Goal: Task Accomplishment & Management: Manage account settings

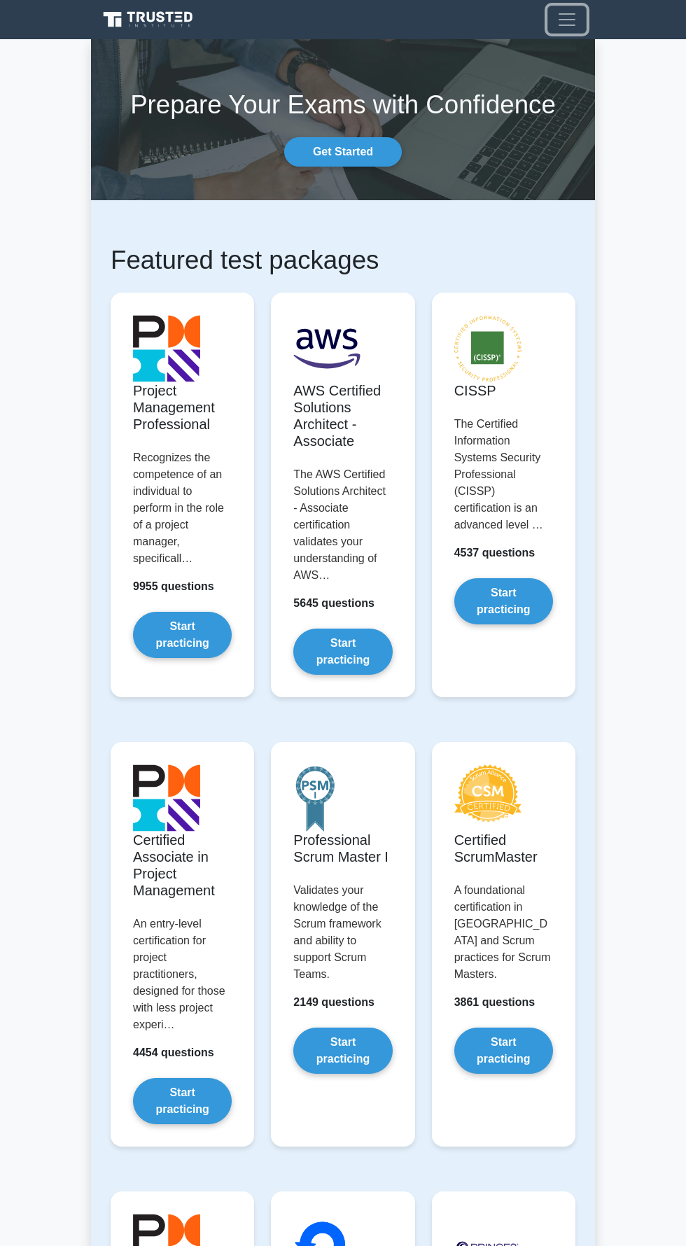
click at [559, 18] on span "Toggle navigation" at bounding box center [566, 19] width 21 height 21
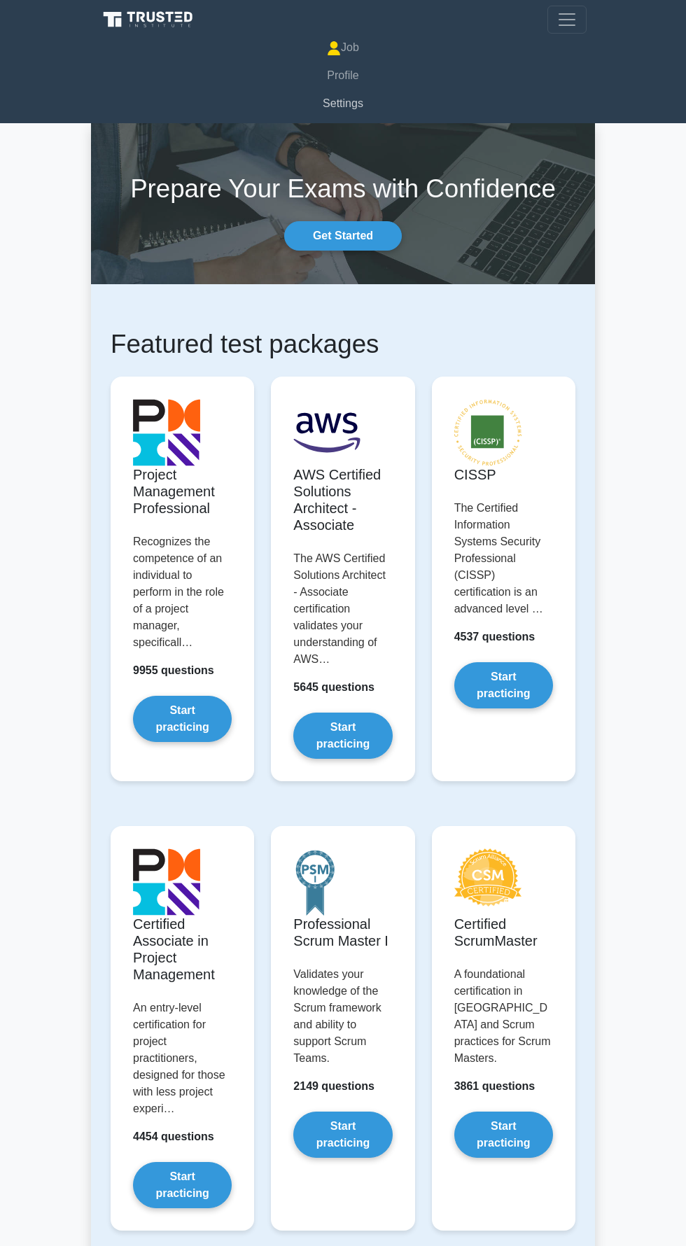
click at [348, 104] on link "Settings" at bounding box center [342, 104] width 487 height 28
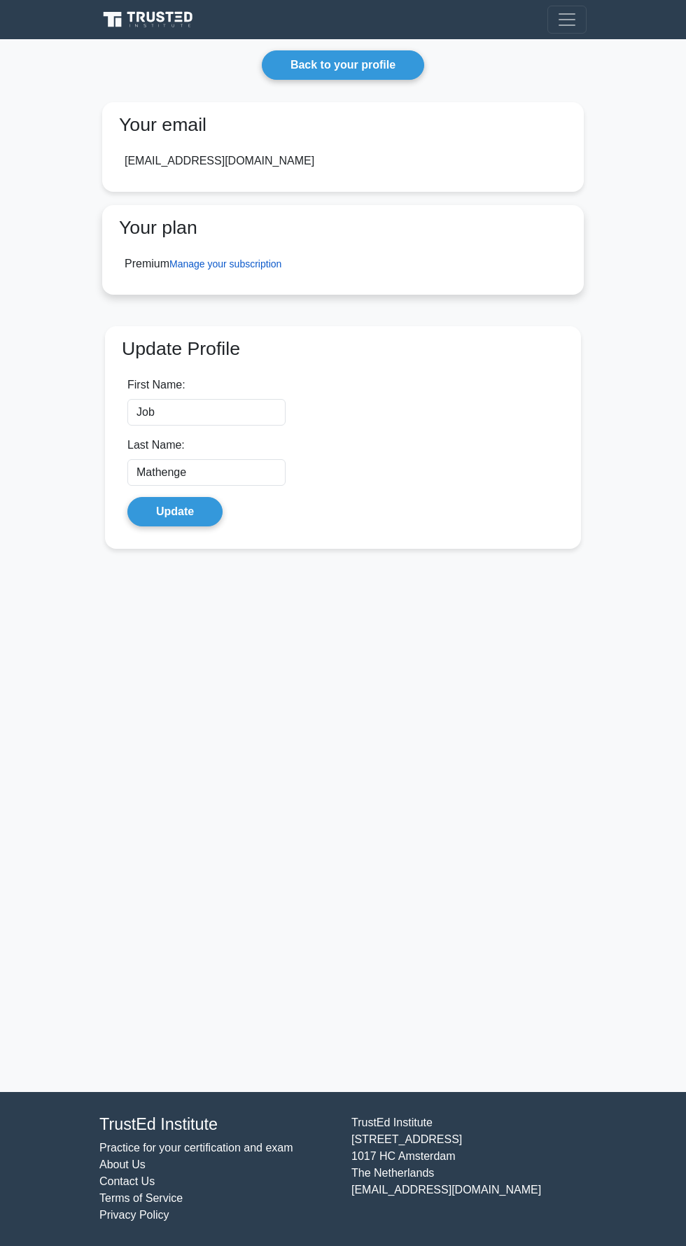
click at [266, 264] on link "Manage your subscription" at bounding box center [225, 263] width 112 height 11
click at [230, 260] on link "Manage your subscription" at bounding box center [225, 263] width 112 height 11
click at [554, 50] on div "Back to your profile Your email jobmathenge90@gmail.com Your plan Premium Manag…" at bounding box center [343, 307] width 504 height 537
click at [360, 50] on link "Back to your profile" at bounding box center [343, 64] width 162 height 29
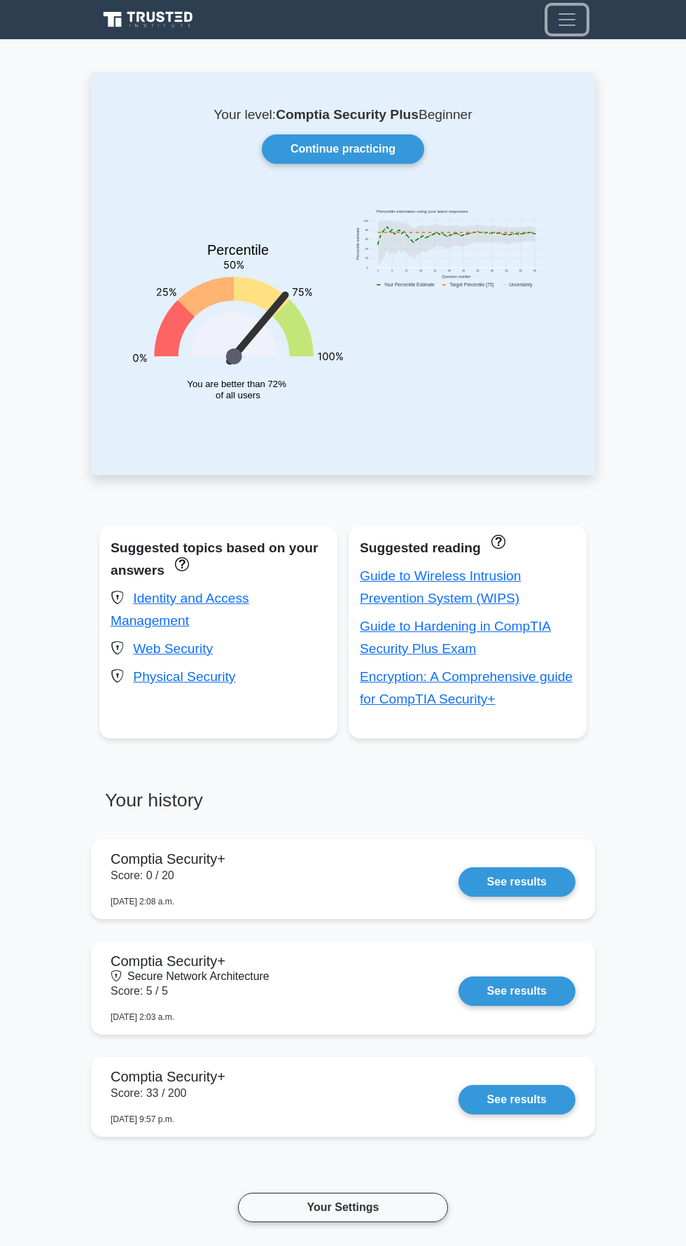
click at [570, 19] on span "Toggle navigation" at bounding box center [566, 19] width 21 height 21
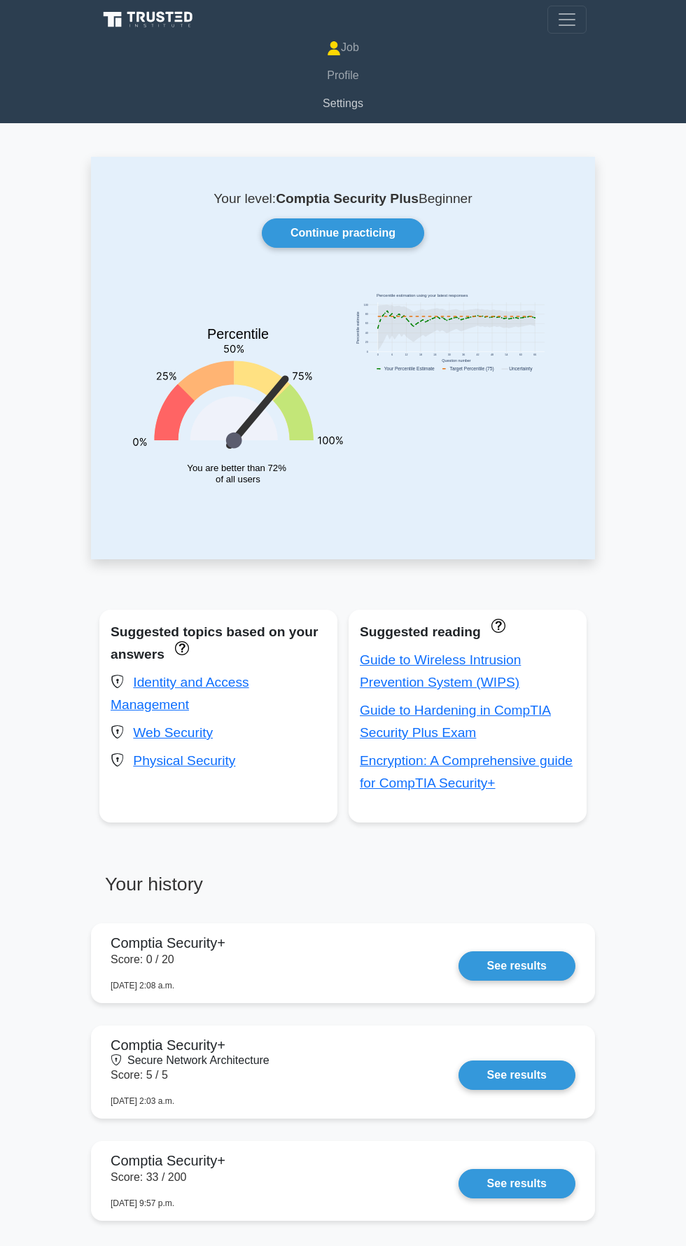
click at [348, 104] on link "Settings" at bounding box center [342, 104] width 487 height 28
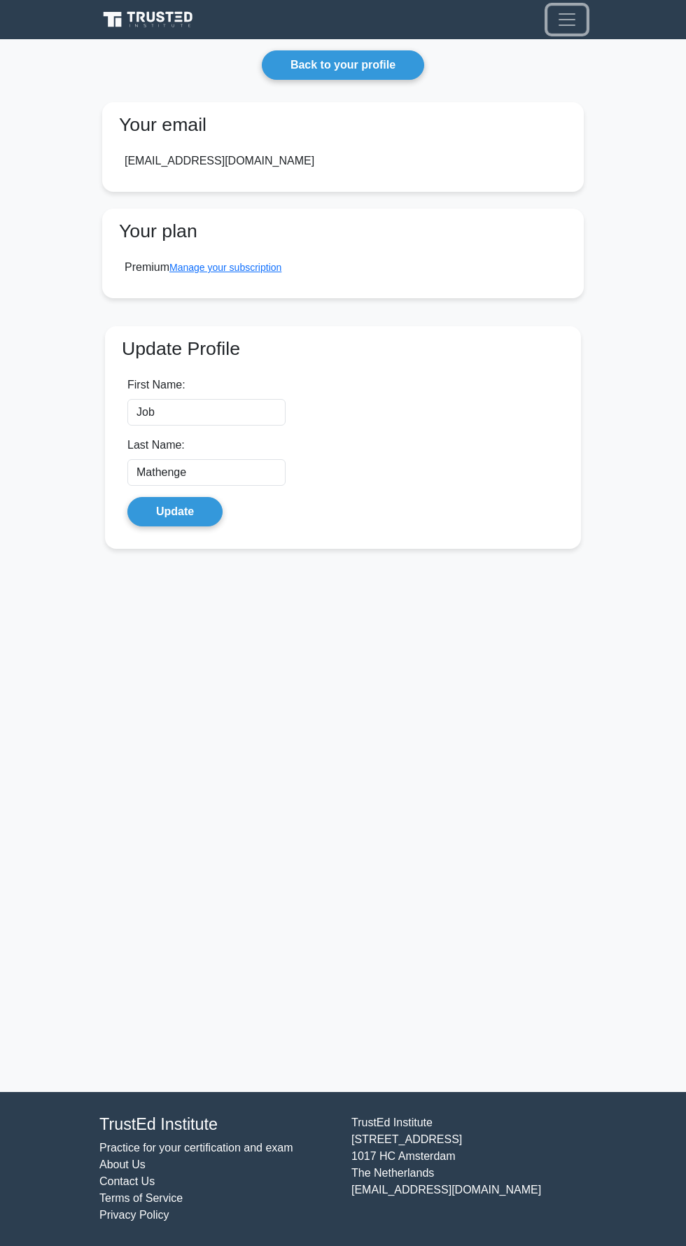
click at [559, 24] on span "Toggle navigation" at bounding box center [566, 19] width 21 height 21
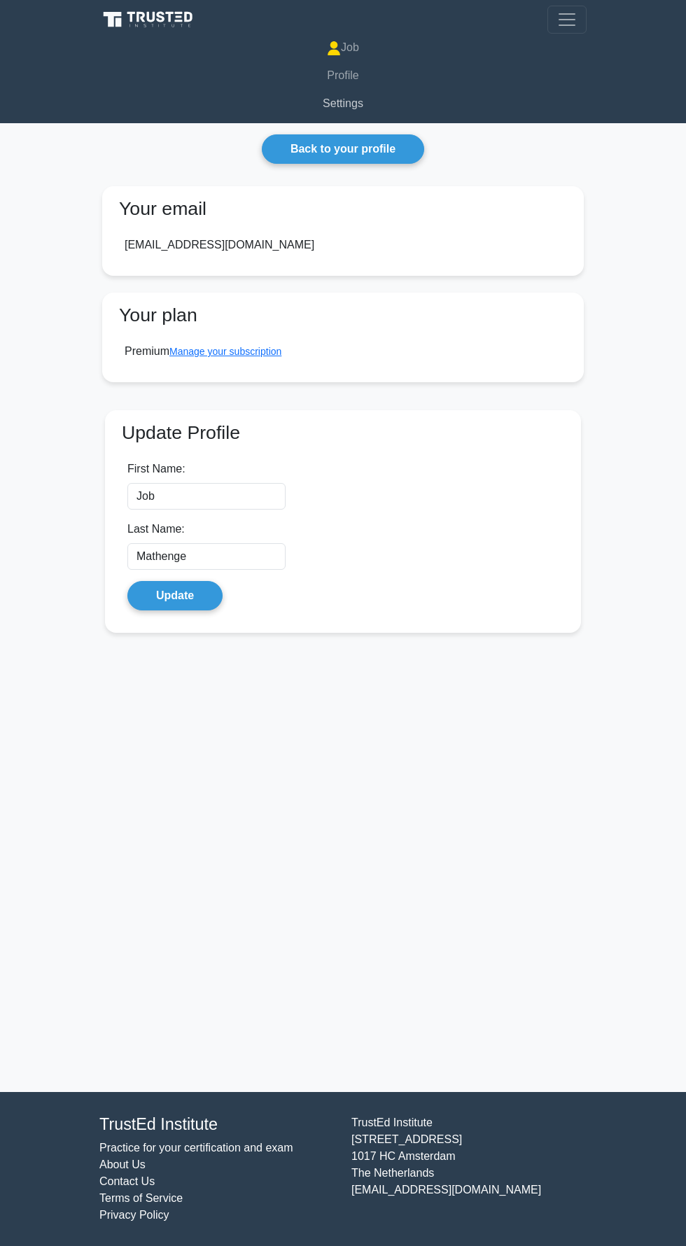
click at [346, 103] on link "Settings" at bounding box center [342, 104] width 487 height 28
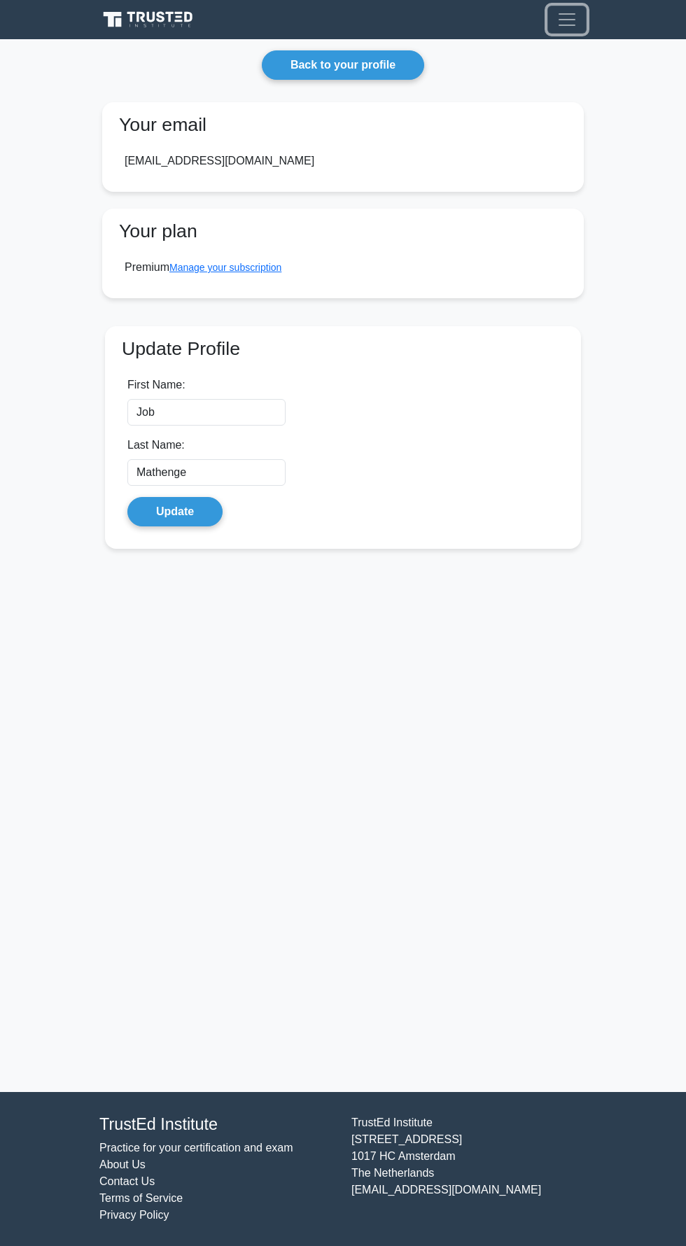
click at [567, 21] on span "Toggle navigation" at bounding box center [566, 19] width 21 height 21
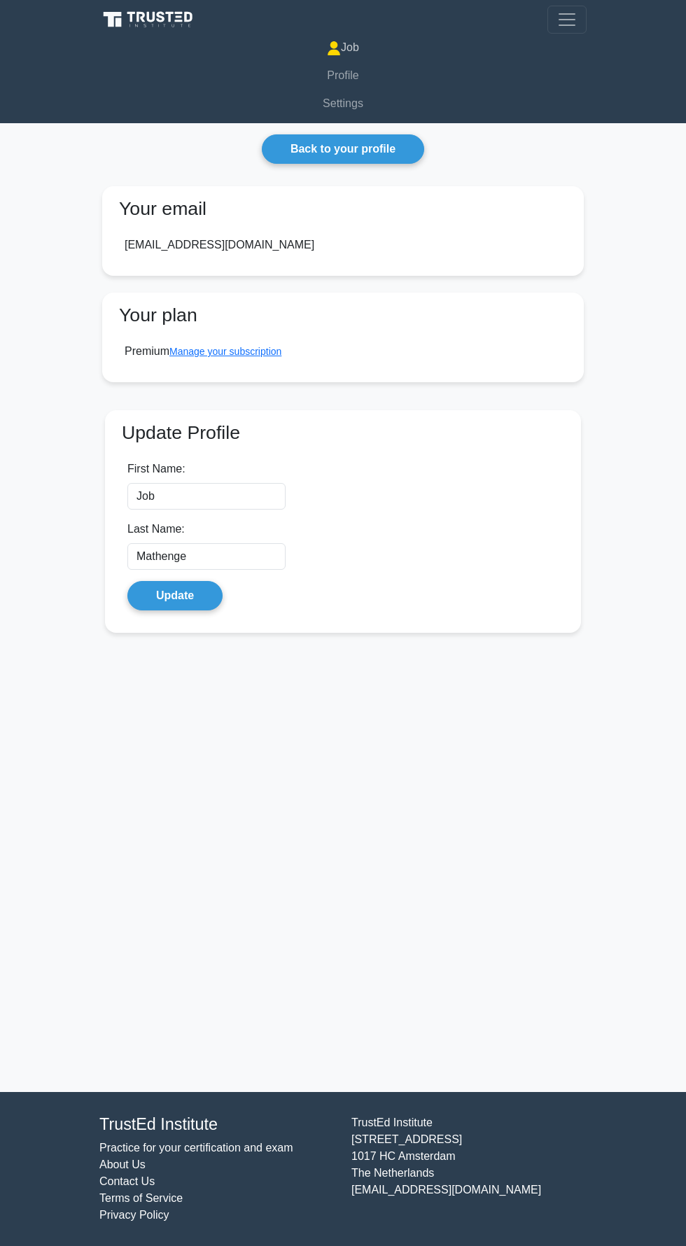
click at [350, 47] on link "Job" at bounding box center [342, 48] width 487 height 28
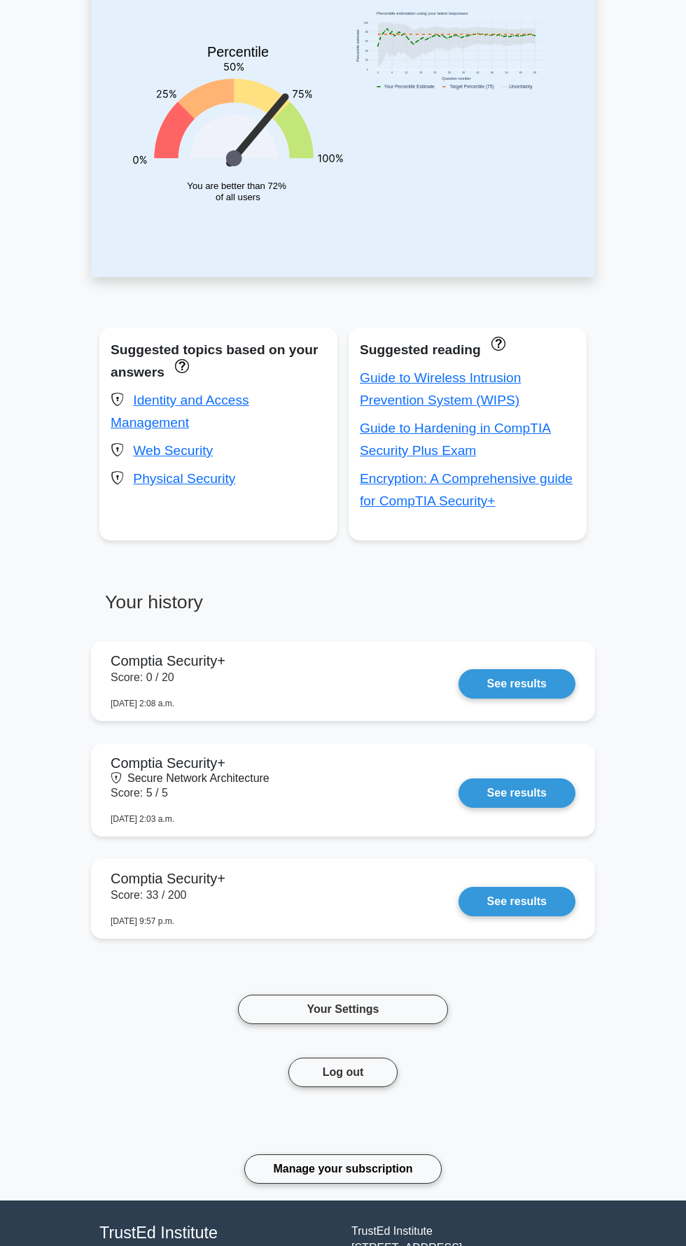
scroll to position [197, 0]
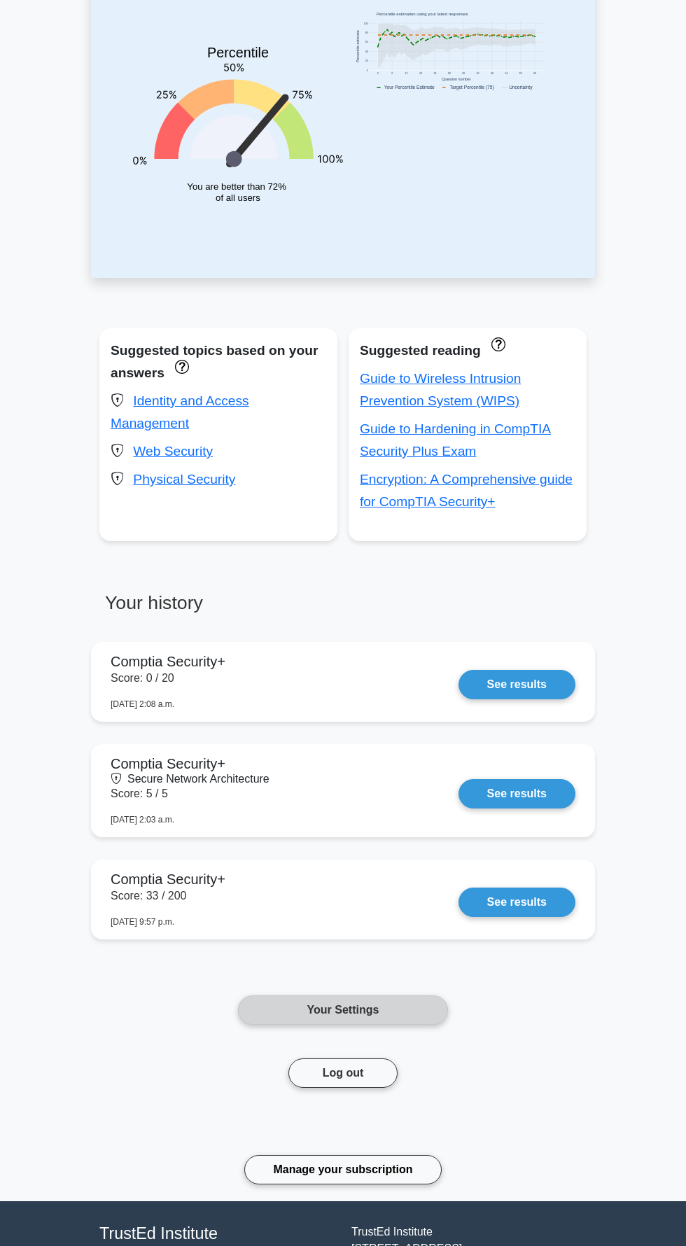
click at [348, 1013] on link "Your Settings" at bounding box center [343, 1009] width 210 height 29
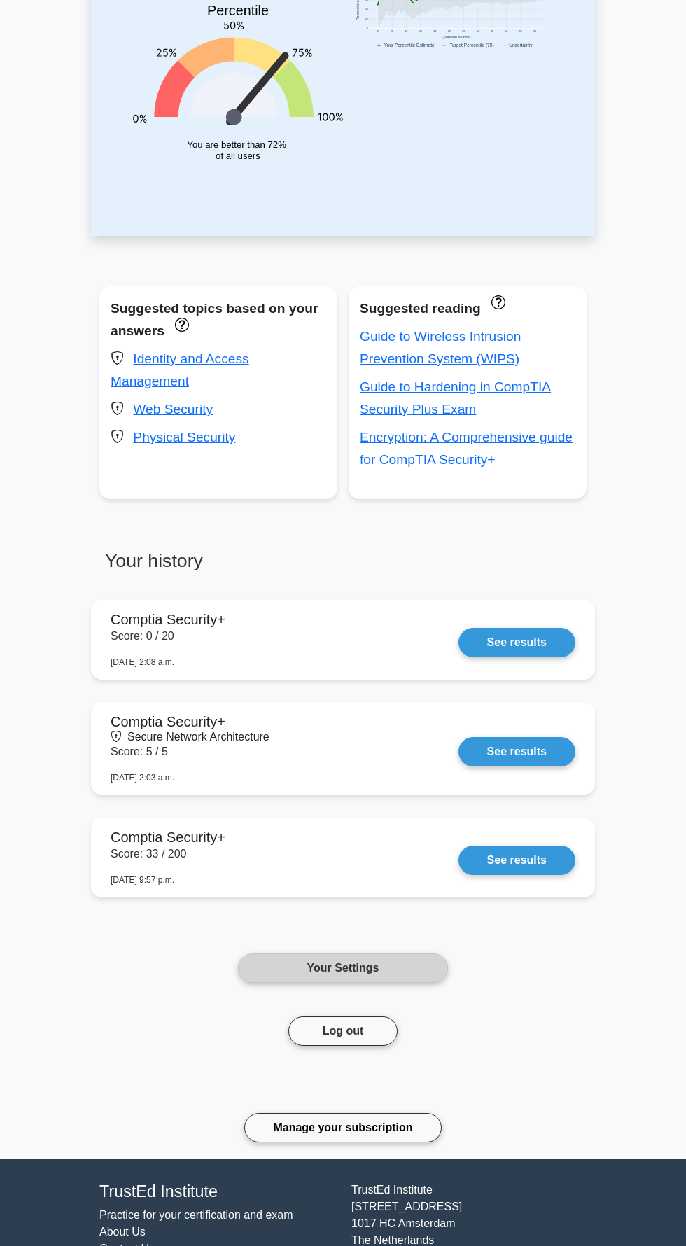
scroll to position [297, 0]
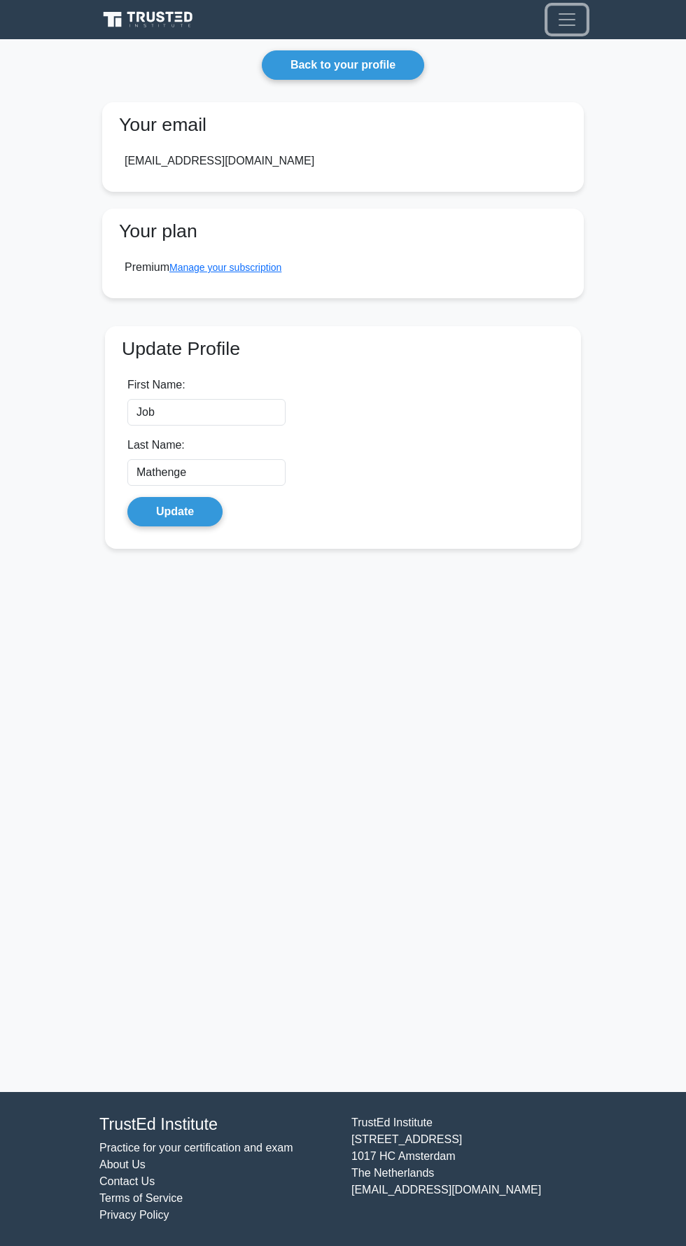
click at [567, 22] on span "Toggle navigation" at bounding box center [566, 19] width 21 height 21
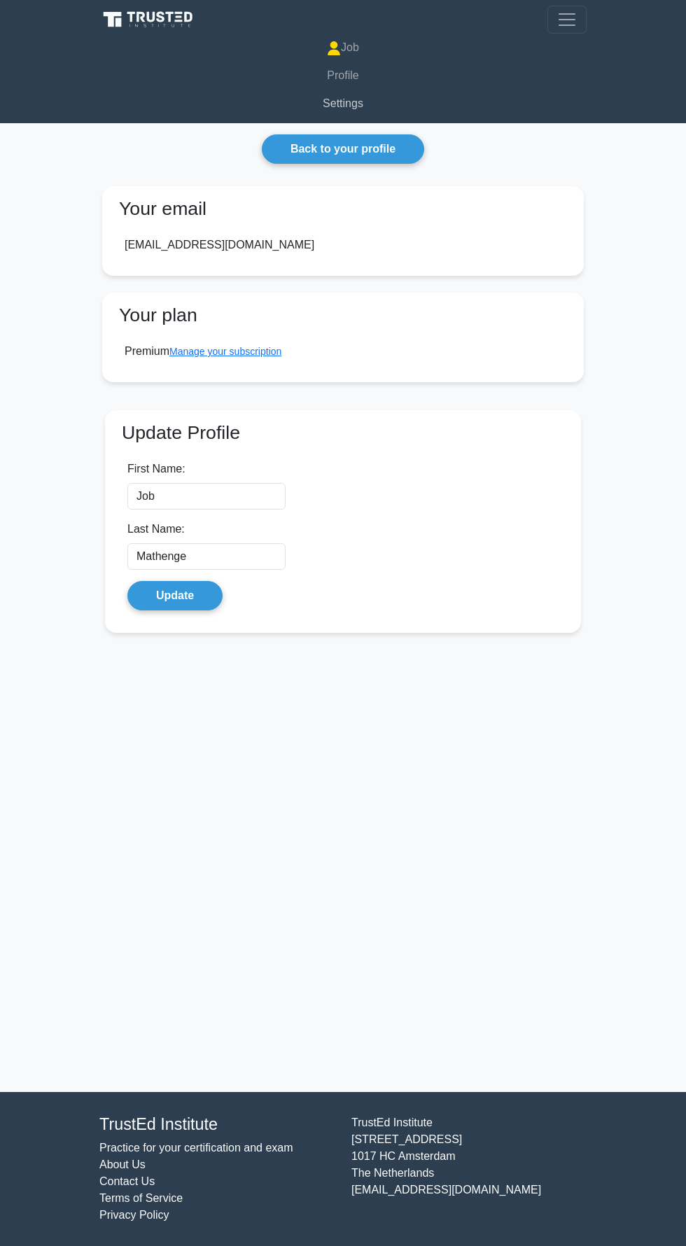
click at [365, 110] on link "Settings" at bounding box center [342, 104] width 487 height 28
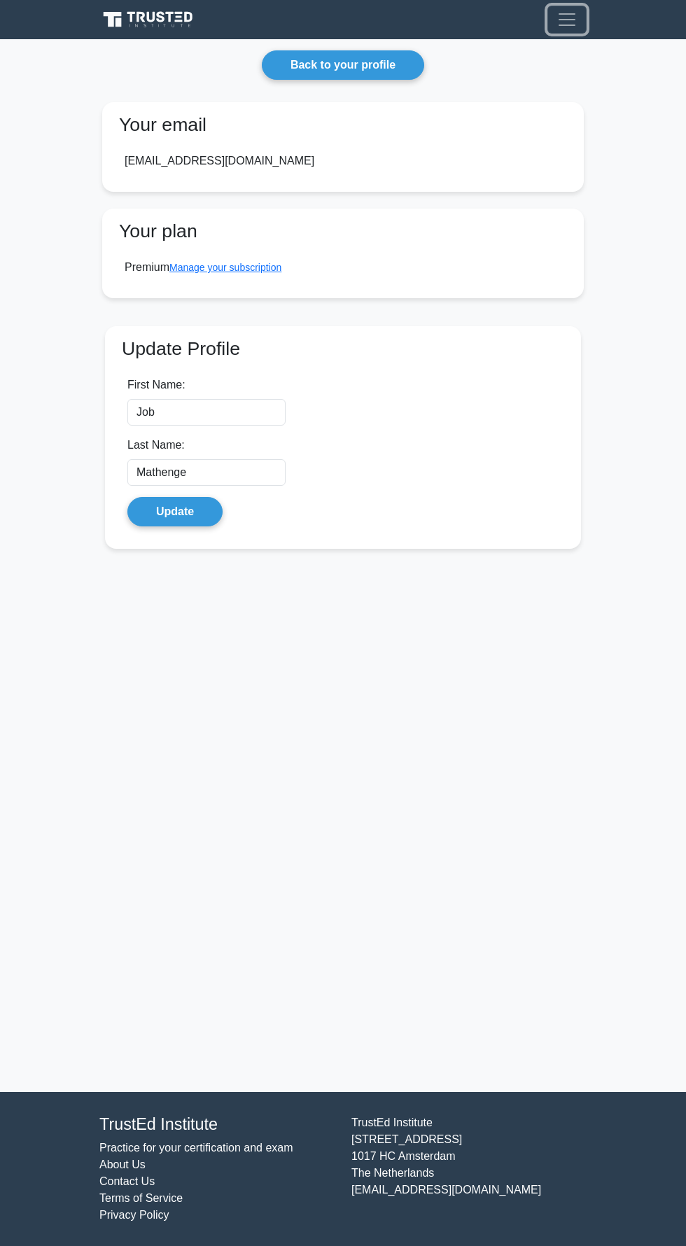
click at [555, 21] on button "Toggle navigation" at bounding box center [566, 20] width 39 height 28
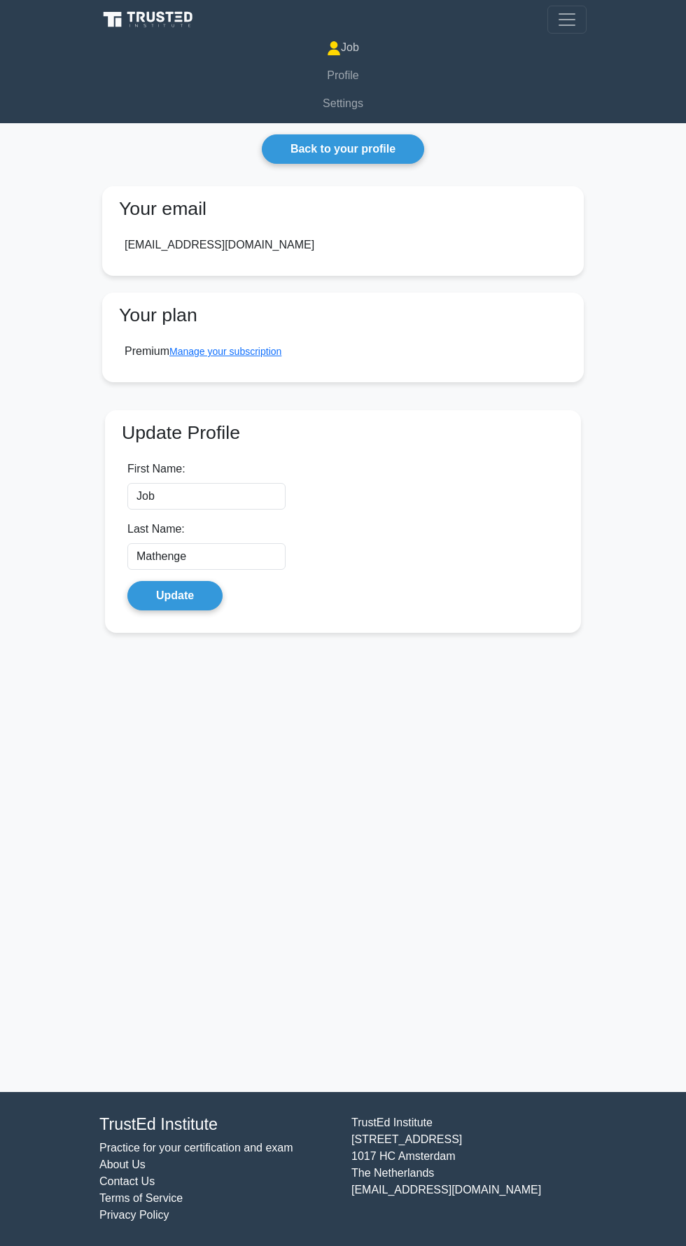
click at [351, 47] on link "Job" at bounding box center [342, 48] width 487 height 28
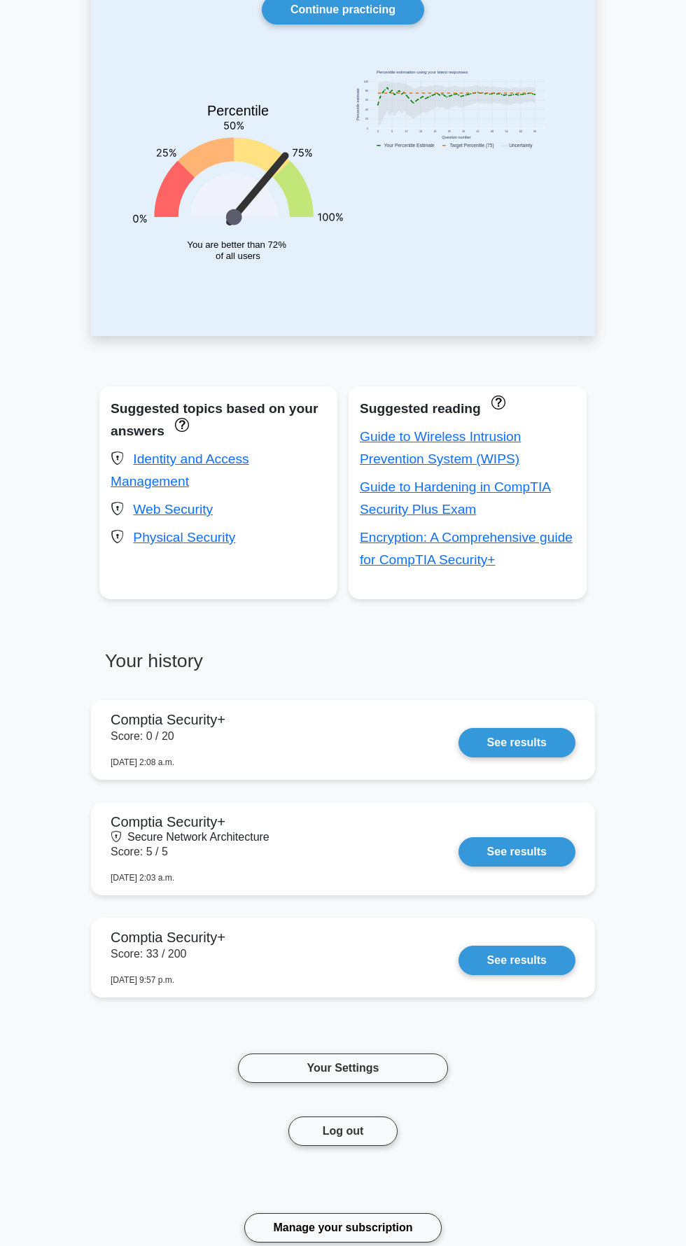
scroll to position [204, 0]
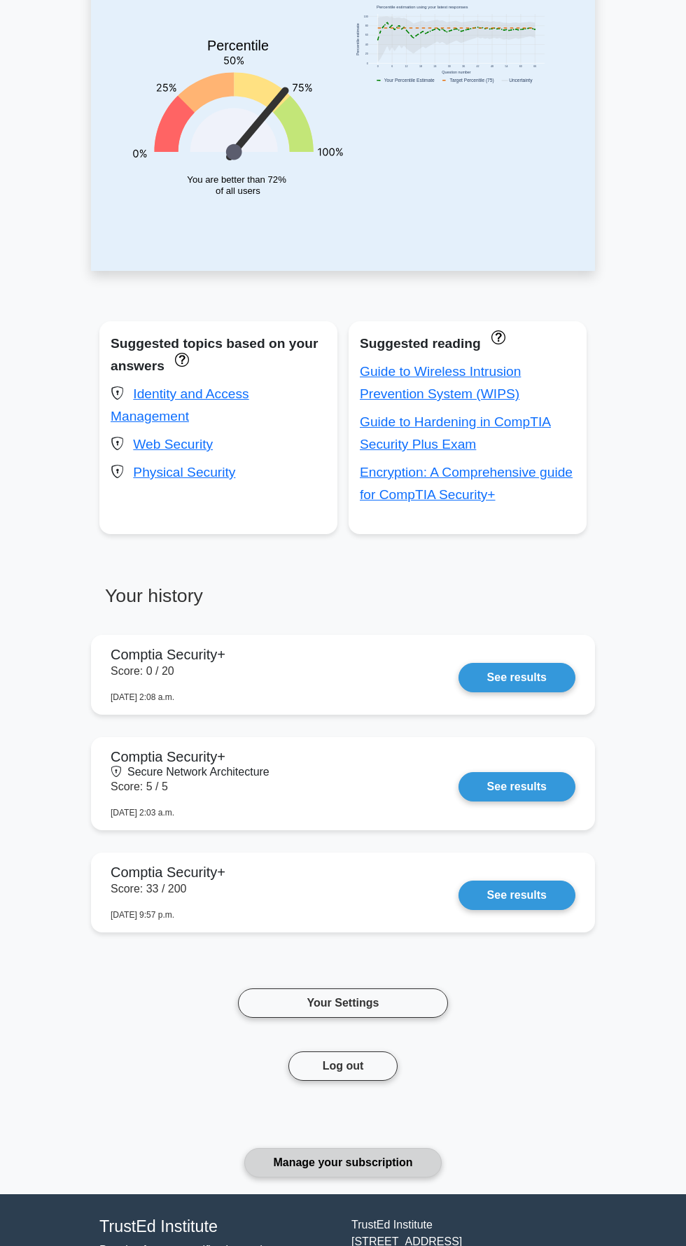
click at [309, 1157] on link "Manage your subscription" at bounding box center [342, 1162] width 197 height 29
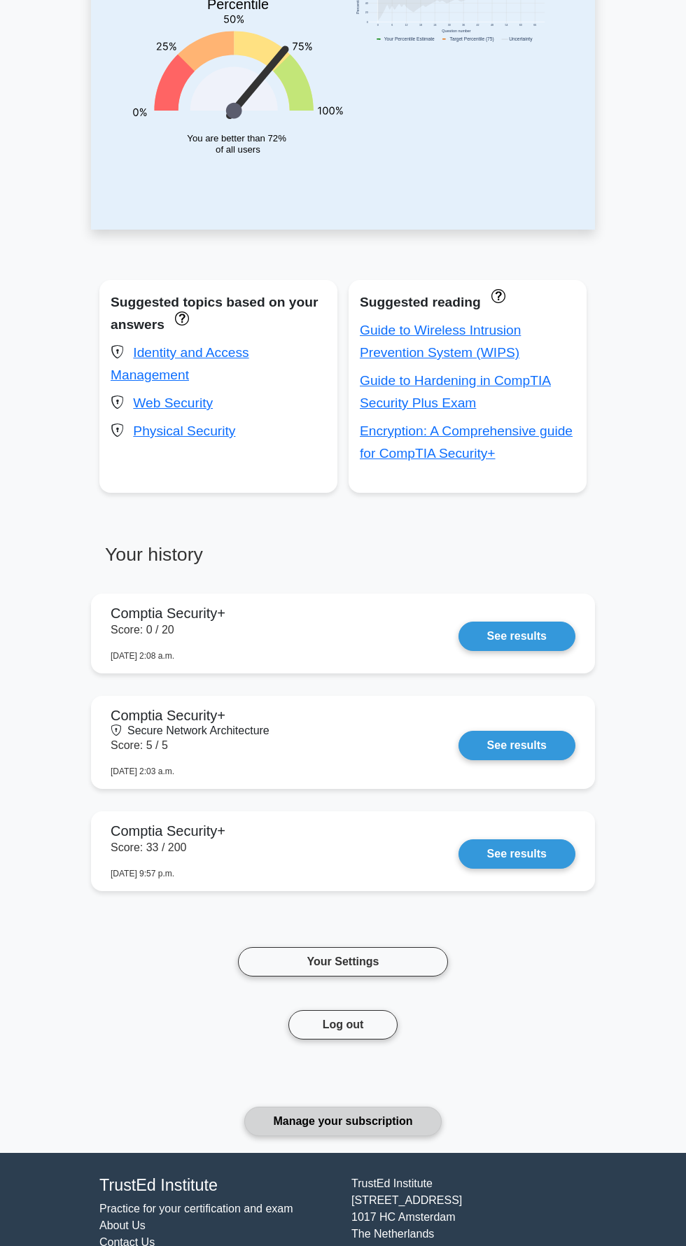
scroll to position [296, 0]
